Goal: Task Accomplishment & Management: Use online tool/utility

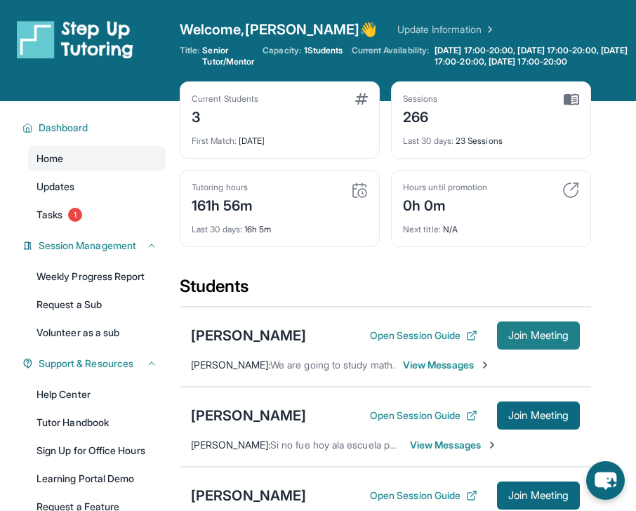
click at [522, 339] on span "Join Meeting" at bounding box center [538, 335] width 60 height 8
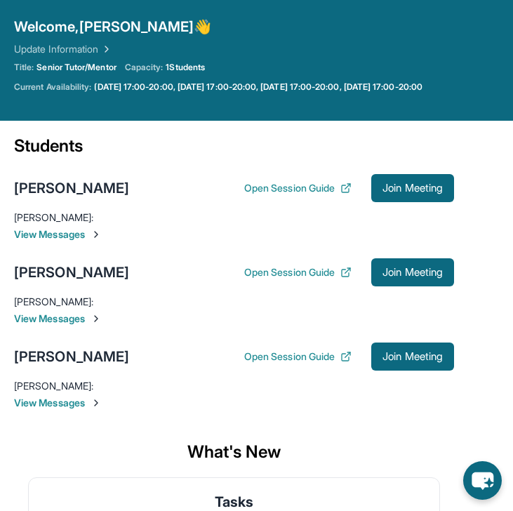
scroll to position [57, 0]
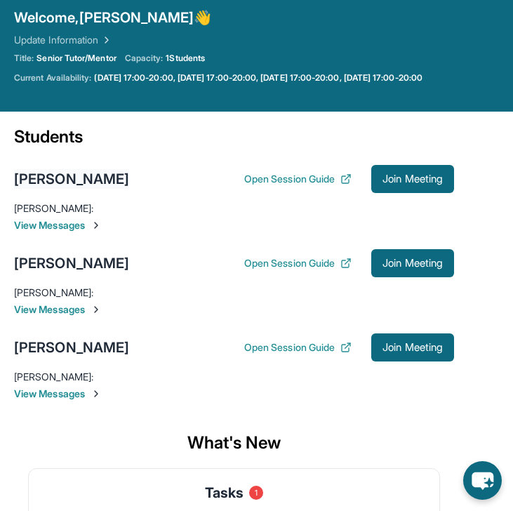
click at [72, 180] on div "[PERSON_NAME]" at bounding box center [71, 179] width 115 height 20
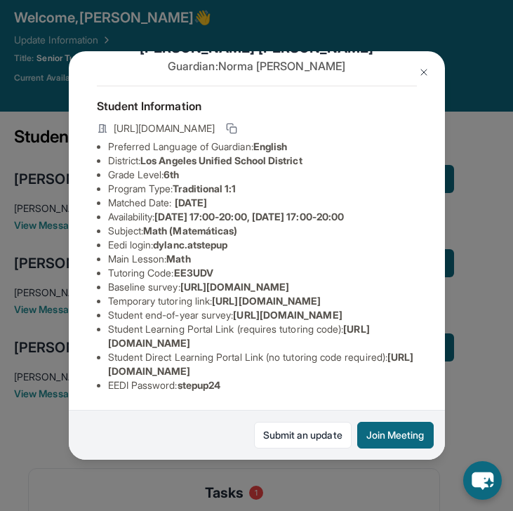
scroll to position [128, 0]
drag, startPoint x: 147, startPoint y: 74, endPoint x: 328, endPoint y: 77, distance: 180.3
click at [328, 154] on li "District: Los Angeles Unified School District" at bounding box center [262, 161] width 309 height 14
copy span "Los Angeles Unified School District"
click at [422, 71] on img at bounding box center [423, 72] width 11 height 11
